Goal: Download file/media

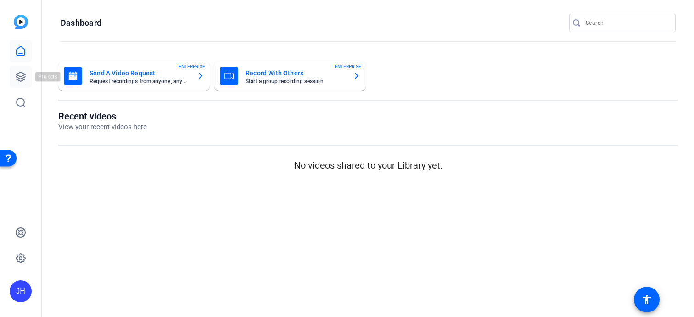
click at [18, 81] on icon at bounding box center [20, 76] width 11 height 11
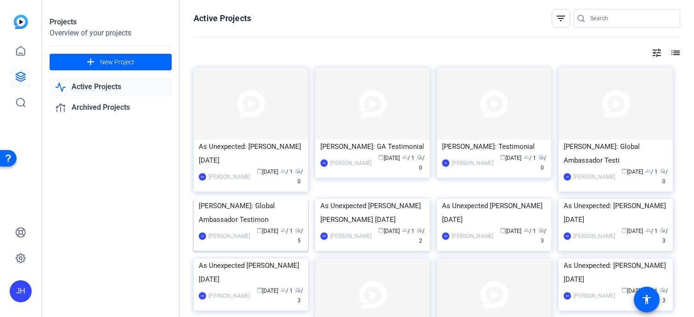
click at [278, 199] on img at bounding box center [251, 199] width 114 height 0
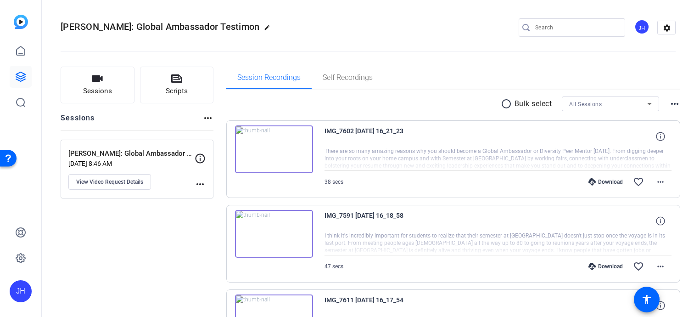
click at [279, 152] on img at bounding box center [274, 149] width 78 height 48
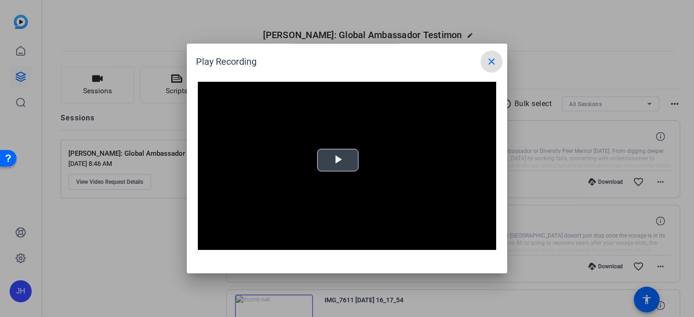
click at [338, 160] on span "Video Player" at bounding box center [338, 160] width 0 height 0
click at [493, 61] on mat-icon "close" at bounding box center [491, 61] width 11 height 11
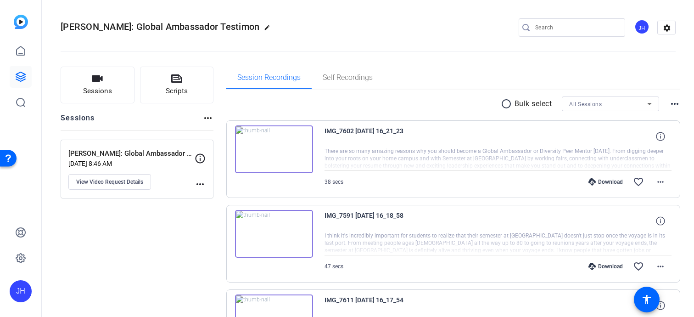
click at [511, 104] on mat-icon "radio_button_unchecked" at bounding box center [508, 103] width 14 height 11
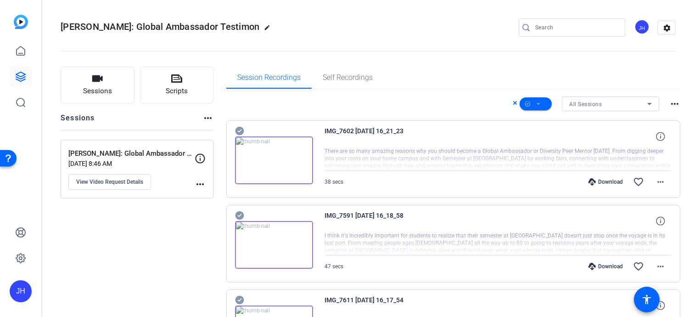
click at [671, 102] on mat-icon "more_horiz" at bounding box center [674, 103] width 11 height 11
click at [624, 74] on div at bounding box center [347, 158] width 694 height 317
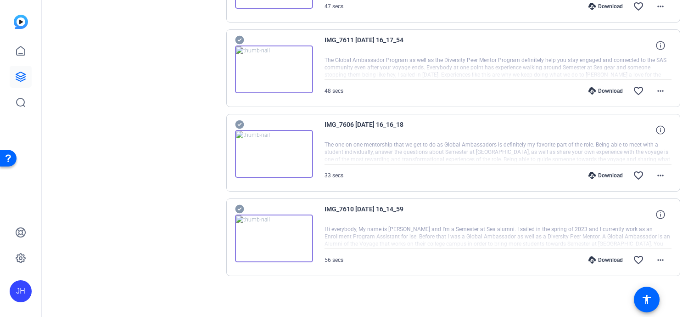
scroll to position [190, 0]
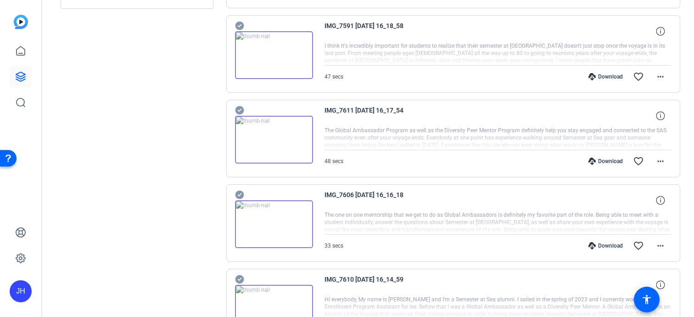
click at [599, 79] on div "Download" at bounding box center [606, 76] width 44 height 7
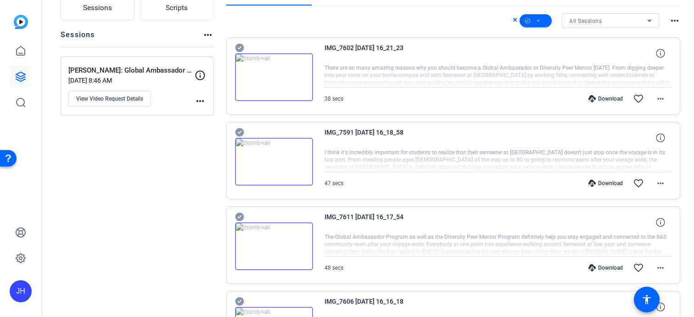
scroll to position [0, 0]
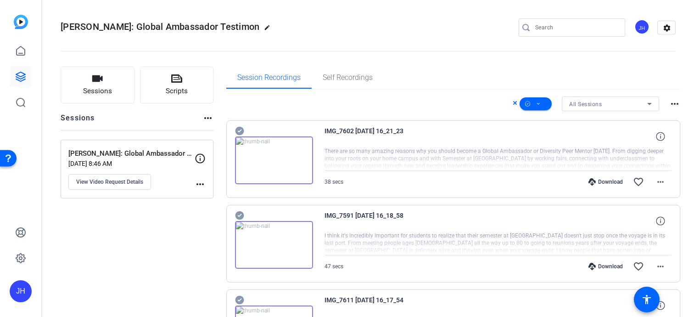
click at [675, 109] on mat-icon "more_horiz" at bounding box center [674, 103] width 11 height 11
click at [678, 104] on div at bounding box center [347, 158] width 694 height 317
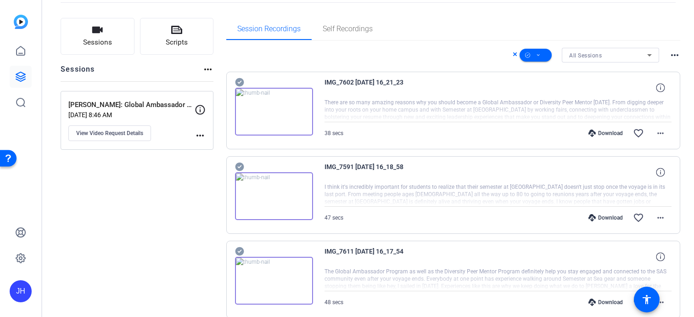
click at [604, 132] on div "Download" at bounding box center [606, 132] width 44 height 7
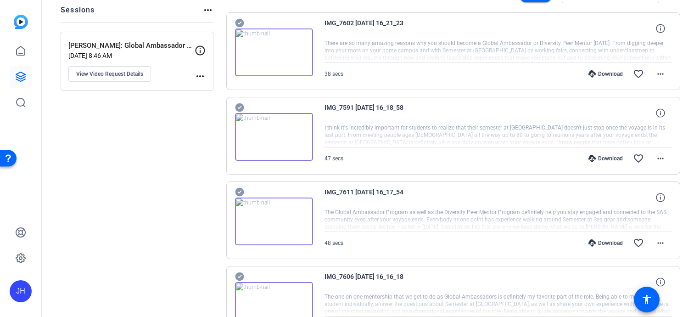
scroll to position [111, 0]
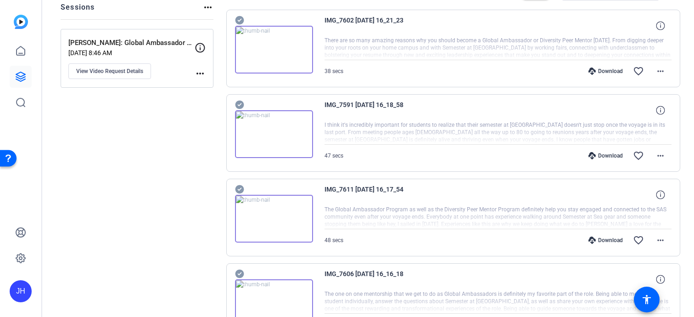
click at [609, 152] on div "Download" at bounding box center [606, 155] width 44 height 7
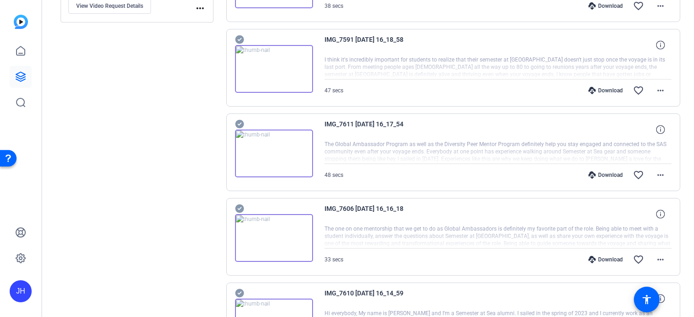
scroll to position [178, 0]
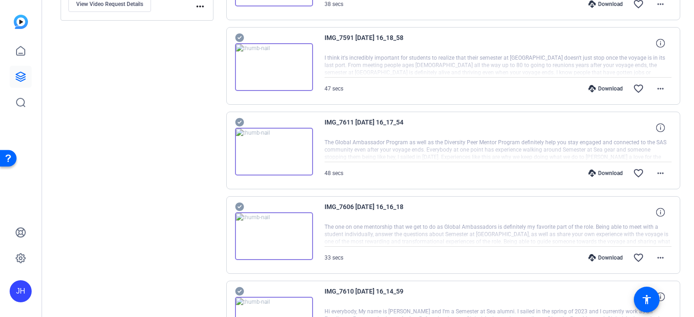
click at [601, 174] on div "Download" at bounding box center [606, 172] width 44 height 7
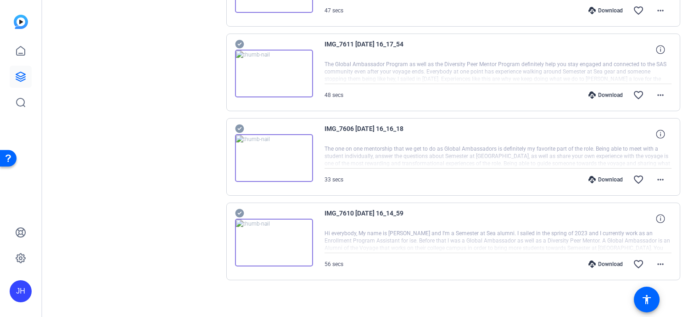
scroll to position [260, 0]
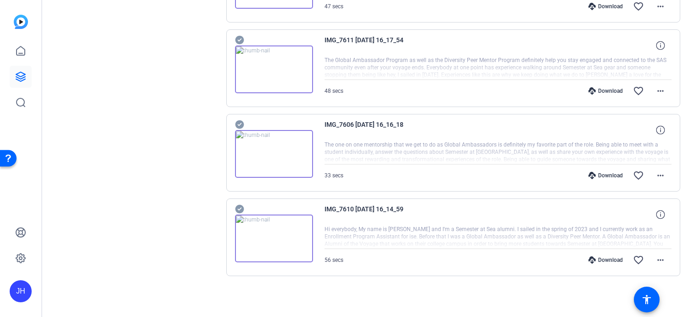
click at [596, 172] on div "Download" at bounding box center [606, 175] width 44 height 7
click at [593, 259] on icon at bounding box center [592, 259] width 7 height 7
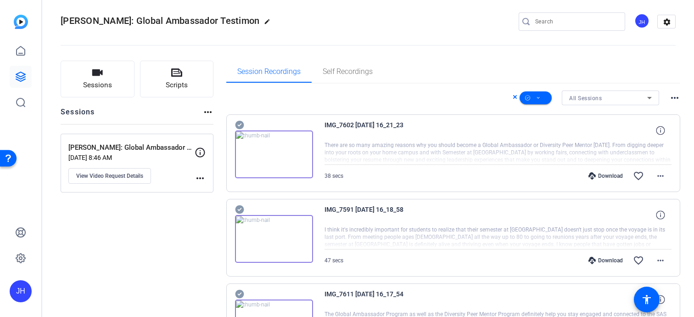
scroll to position [0, 0]
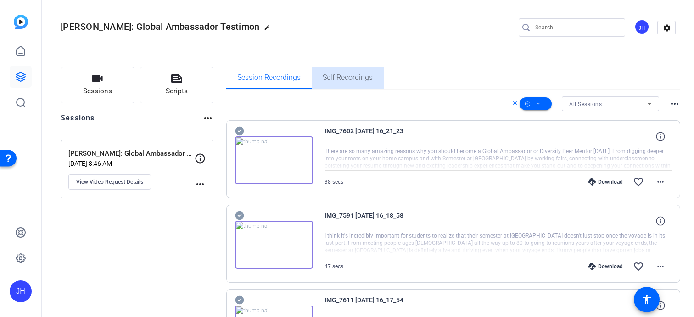
click at [350, 74] on span "Self Recordings" at bounding box center [348, 77] width 50 height 7
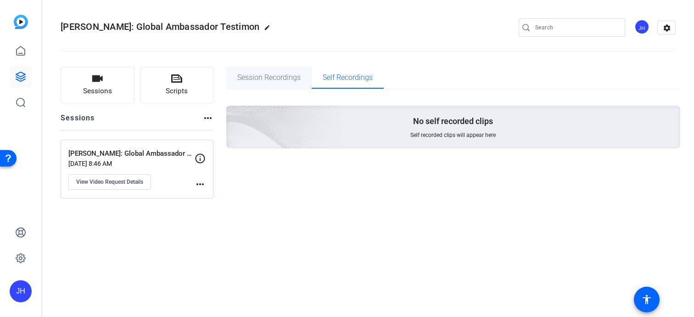
click at [290, 82] on span "Session Recordings" at bounding box center [268, 78] width 63 height 22
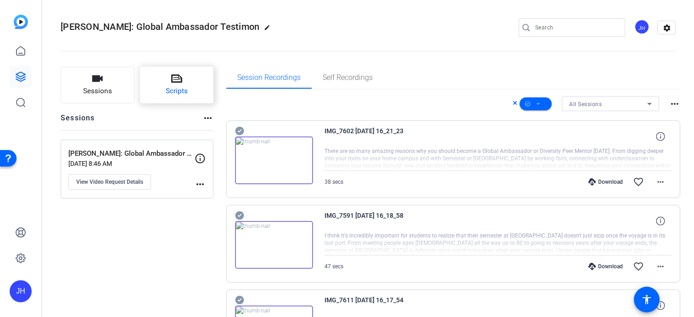
click at [179, 95] on span "Scripts" at bounding box center [177, 91] width 22 height 11
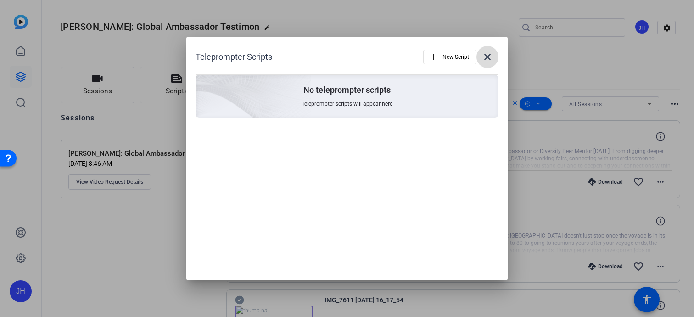
click at [484, 59] on mat-icon "close" at bounding box center [487, 56] width 11 height 11
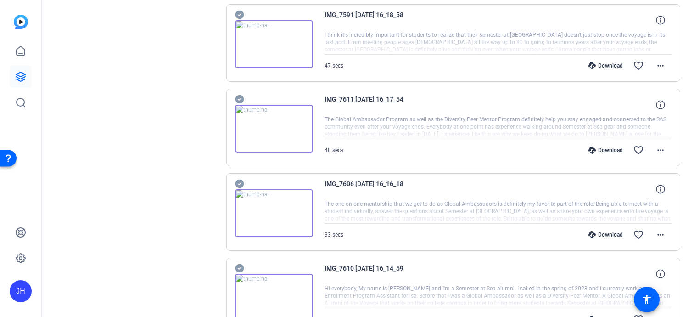
scroll to position [225, 0]
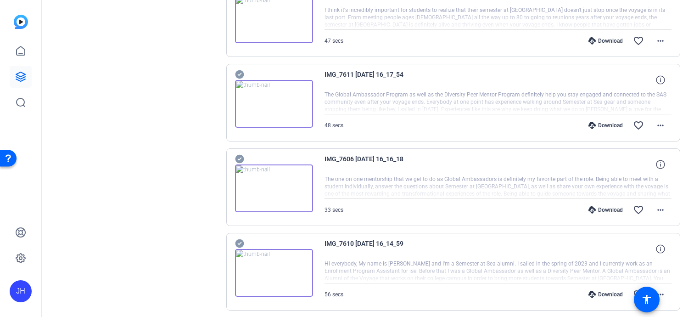
click at [554, 185] on div at bounding box center [499, 186] width 348 height 23
click at [641, 193] on div at bounding box center [499, 186] width 348 height 23
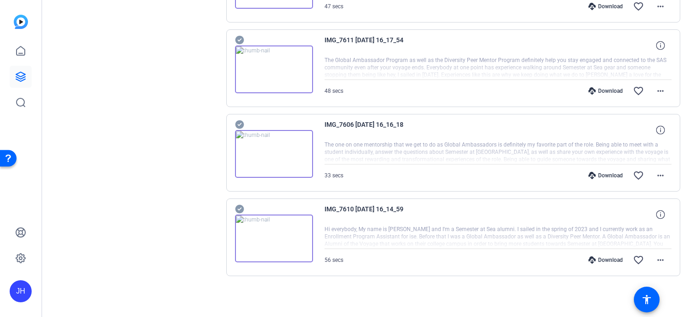
click at [507, 230] on div at bounding box center [499, 236] width 348 height 23
click at [281, 232] on img at bounding box center [274, 238] width 78 height 48
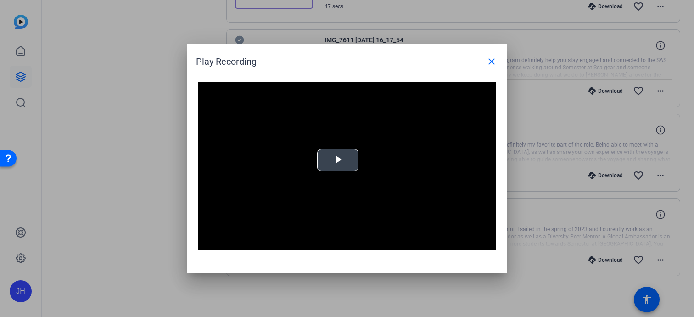
click at [338, 160] on span "Video Player" at bounding box center [338, 160] width 0 height 0
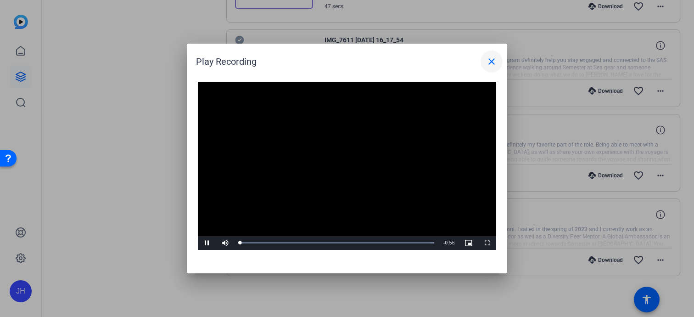
click at [492, 61] on mat-icon "close" at bounding box center [491, 61] width 11 height 11
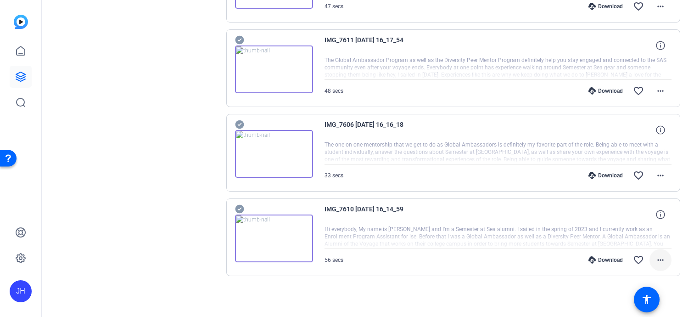
click at [660, 259] on mat-icon "more_horiz" at bounding box center [660, 259] width 11 height 11
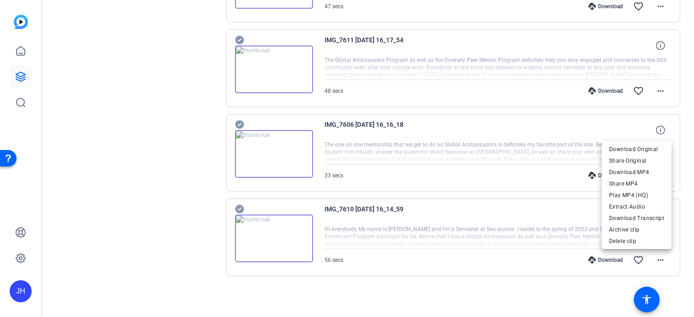
drag, startPoint x: 536, startPoint y: 234, endPoint x: 528, endPoint y: 233, distance: 7.9
click at [533, 234] on div at bounding box center [347, 158] width 694 height 317
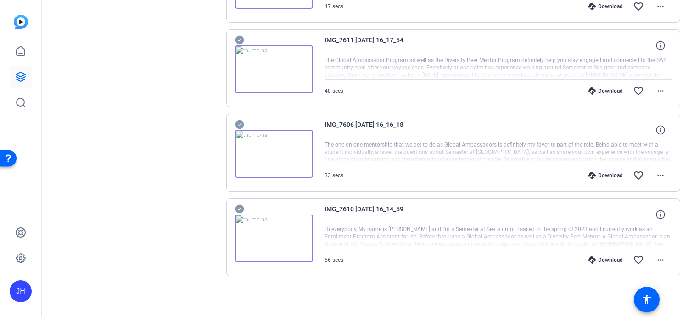
click at [489, 228] on div at bounding box center [499, 236] width 348 height 23
click at [663, 216] on icon at bounding box center [660, 214] width 9 height 9
click at [624, 228] on div at bounding box center [499, 236] width 348 height 23
drag, startPoint x: 673, startPoint y: 214, endPoint x: 663, endPoint y: 214, distance: 9.6
click at [668, 214] on div "IMG_7610 [DATE] 16_14_59 1080P 56 secs 97mb 30fps close 56 secs Download favori…" at bounding box center [453, 237] width 455 height 78
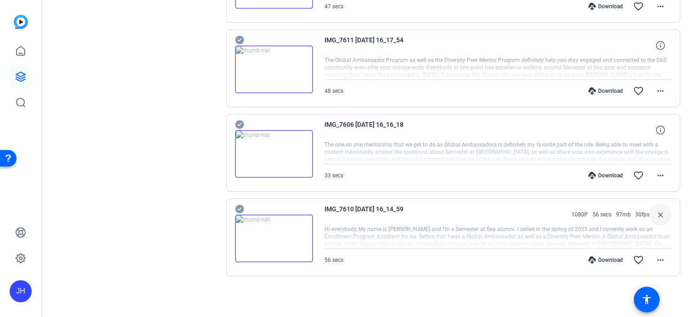
click at [660, 214] on mat-icon "close" at bounding box center [660, 214] width 11 height 11
click at [496, 233] on div at bounding box center [499, 236] width 348 height 23
click at [376, 210] on span "IMG_7610 [DATE] 16_14_59" at bounding box center [410, 214] width 170 height 22
click at [259, 232] on img at bounding box center [274, 238] width 78 height 48
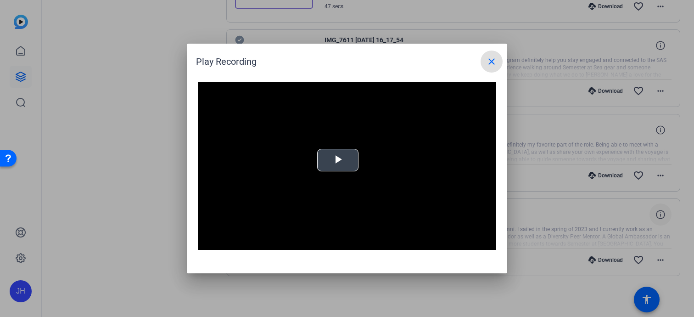
click at [338, 160] on span "Video Player" at bounding box center [338, 160] width 0 height 0
click at [496, 58] on mat-icon "close" at bounding box center [491, 61] width 11 height 11
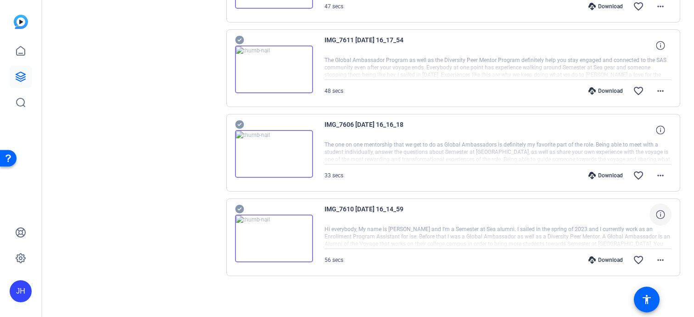
click at [273, 150] on img at bounding box center [274, 154] width 78 height 48
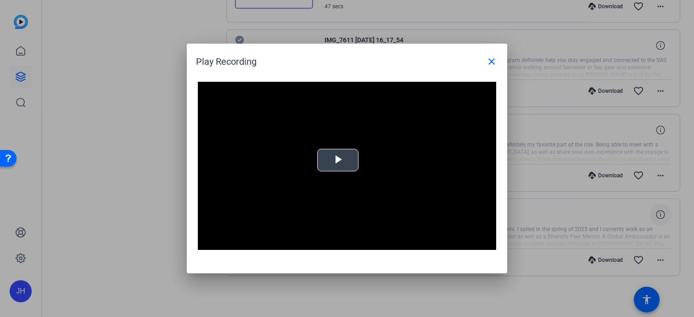
click at [338, 160] on span "Video Player" at bounding box center [338, 160] width 0 height 0
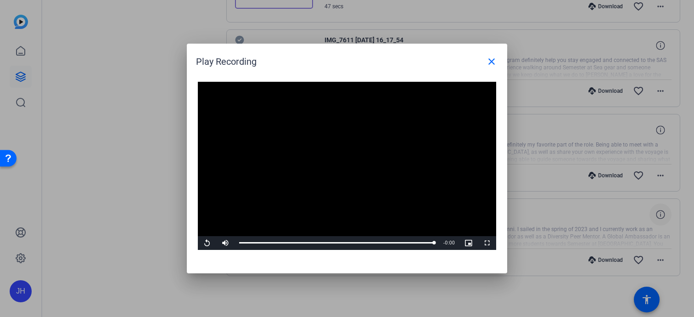
click at [537, 204] on div at bounding box center [347, 158] width 694 height 317
